Goal: Information Seeking & Learning: Check status

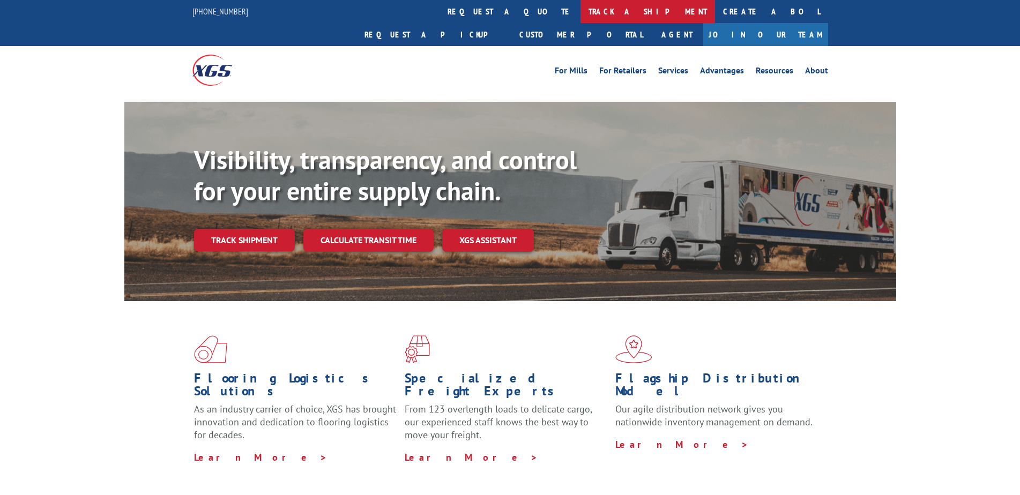
click at [581, 16] on link "track a shipment" at bounding box center [648, 11] width 135 height 23
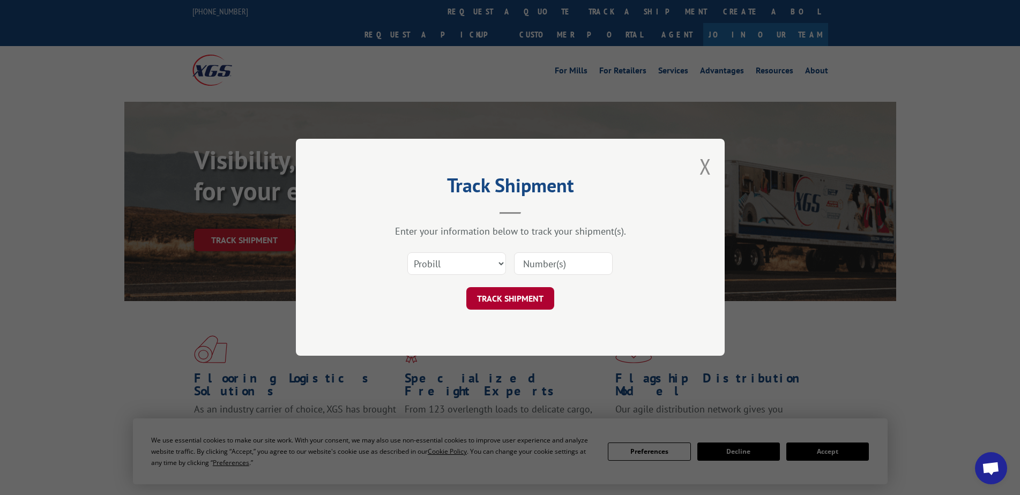
click at [487, 288] on button "TRACK SHIPMENT" at bounding box center [510, 299] width 88 height 23
click at [485, 271] on select "Select category... Probill BOL PO" at bounding box center [457, 264] width 99 height 23
select select "bol"
click at [408, 253] on select "Select category... Probill BOL PO" at bounding box center [457, 264] width 99 height 23
click at [555, 262] on input at bounding box center [563, 264] width 99 height 23
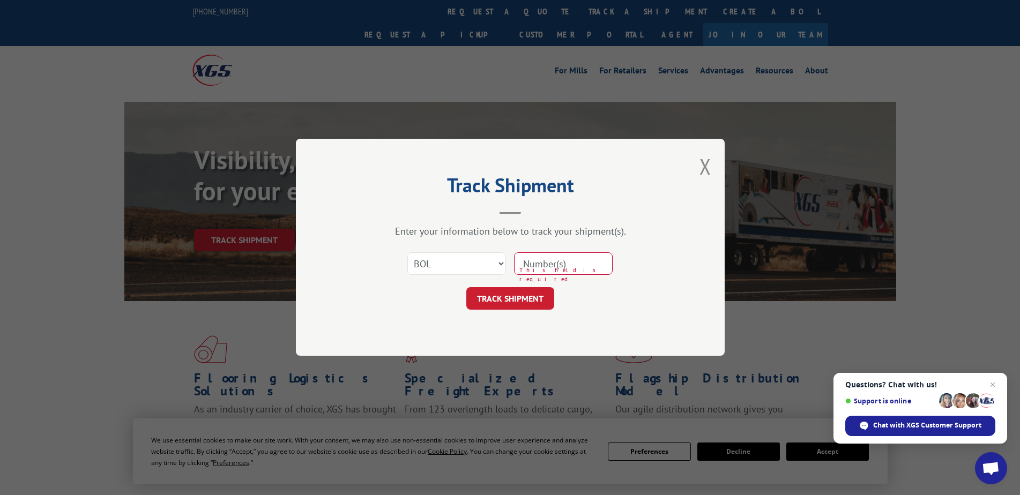
paste input "2861588"
type input "2861588"
click at [516, 295] on button "TRACK SHIPMENT" at bounding box center [510, 299] width 88 height 23
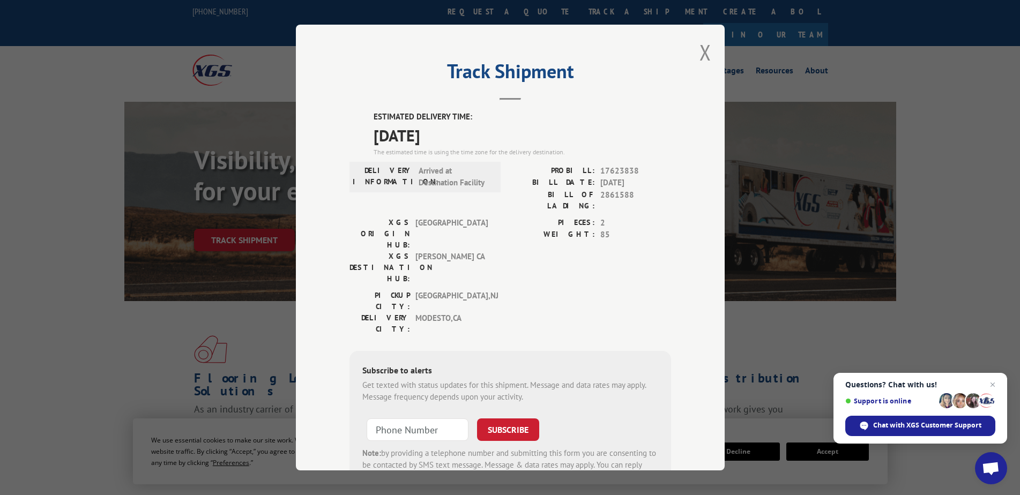
click at [692, 55] on div "Track Shipment ESTIMATED DELIVERY TIME: [DATE] The estimated time is using the …" at bounding box center [510, 248] width 429 height 446
click at [708, 54] on div "Track Shipment ESTIMATED DELIVERY TIME: [DATE] The estimated time is using the …" at bounding box center [510, 248] width 429 height 446
click at [704, 54] on button "Close modal" at bounding box center [706, 52] width 12 height 28
